Goal: Task Accomplishment & Management: Use online tool/utility

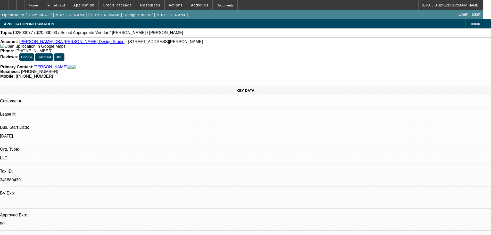
select select "0"
select select "2"
select select "0.1"
select select "4"
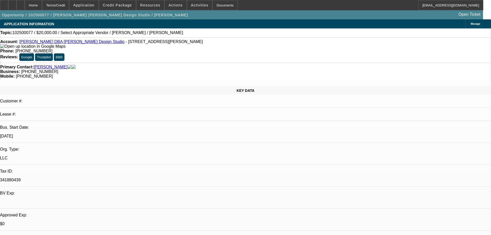
click at [25, 7] on div at bounding box center [20, 5] width 8 height 10
select select "0"
select select "2"
select select "0.1"
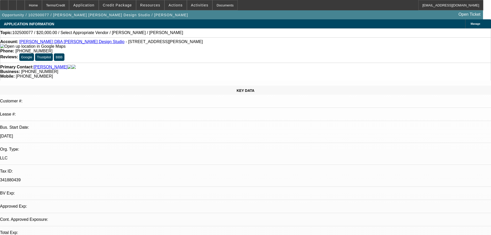
select select "4"
click at [157, 31] on div "Topic: 102500077 / $20,000.00 / Select Appropriate Vendor / [PERSON_NAME] / [PE…" at bounding box center [245, 32] width 490 height 5
click at [52, 43] on link "[PERSON_NAME] DBA [PERSON_NAME] Design Studio" at bounding box center [71, 41] width 105 height 4
click at [240, 34] on div "Topic: 102500077 / $20,000.00 / Select Appropriate Vendor / [PERSON_NAME] / [PE…" at bounding box center [245, 32] width 490 height 5
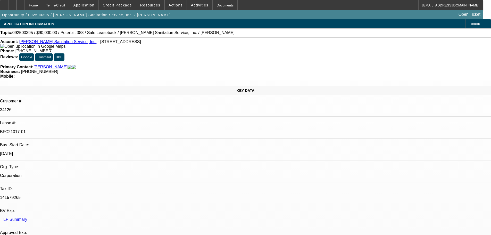
select select "0"
select select "2"
select select "0"
select select "6"
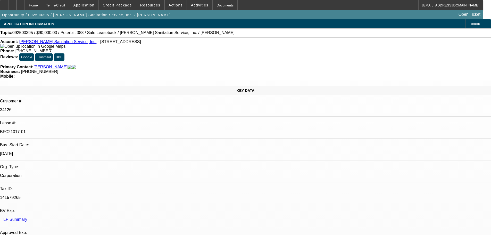
select select "0"
select select "2"
select select "0"
select select "6"
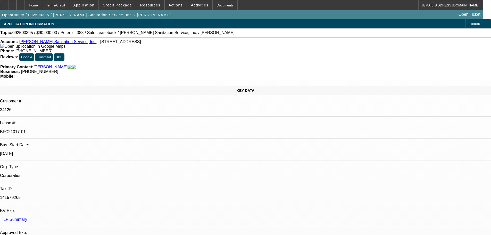
scroll to position [103, 0]
click at [25, 6] on div at bounding box center [20, 5] width 8 height 10
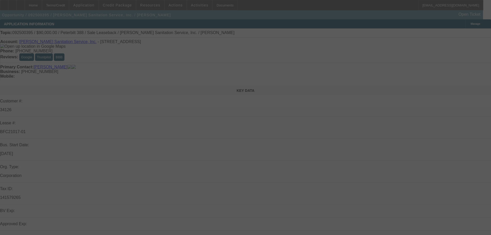
select select "0"
select select "2"
select select "0"
select select "6"
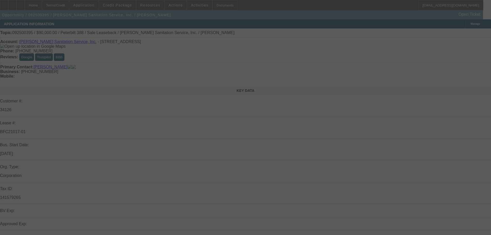
select select "0"
select select "2"
select select "0"
select select "6"
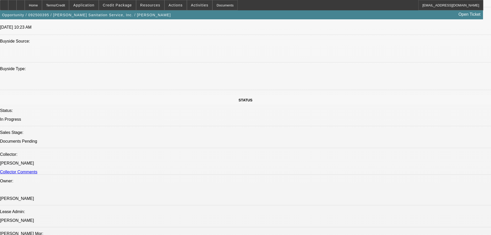
scroll to position [644, 0]
